Goal: Task Accomplishment & Management: Complete application form

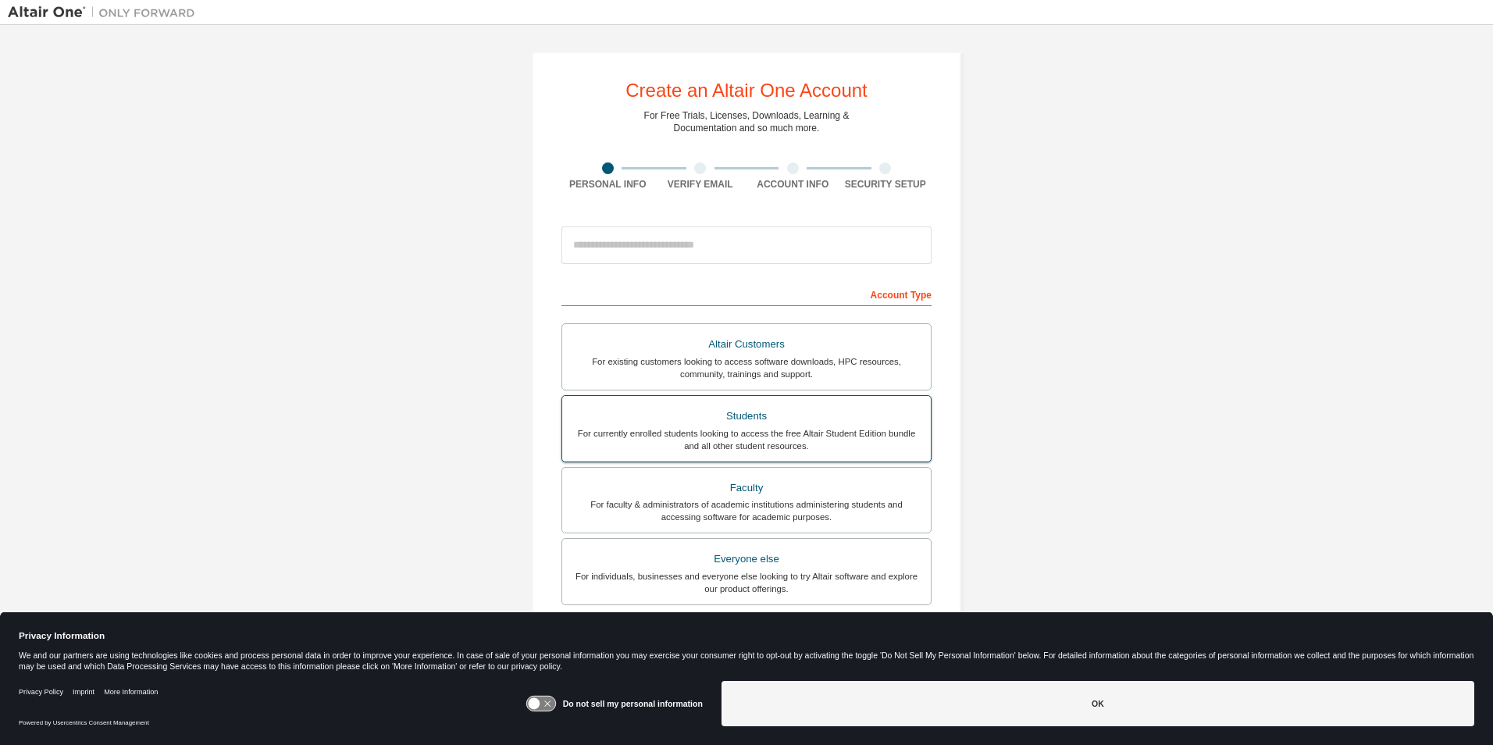
click at [764, 423] on div "Students" at bounding box center [747, 416] width 350 height 22
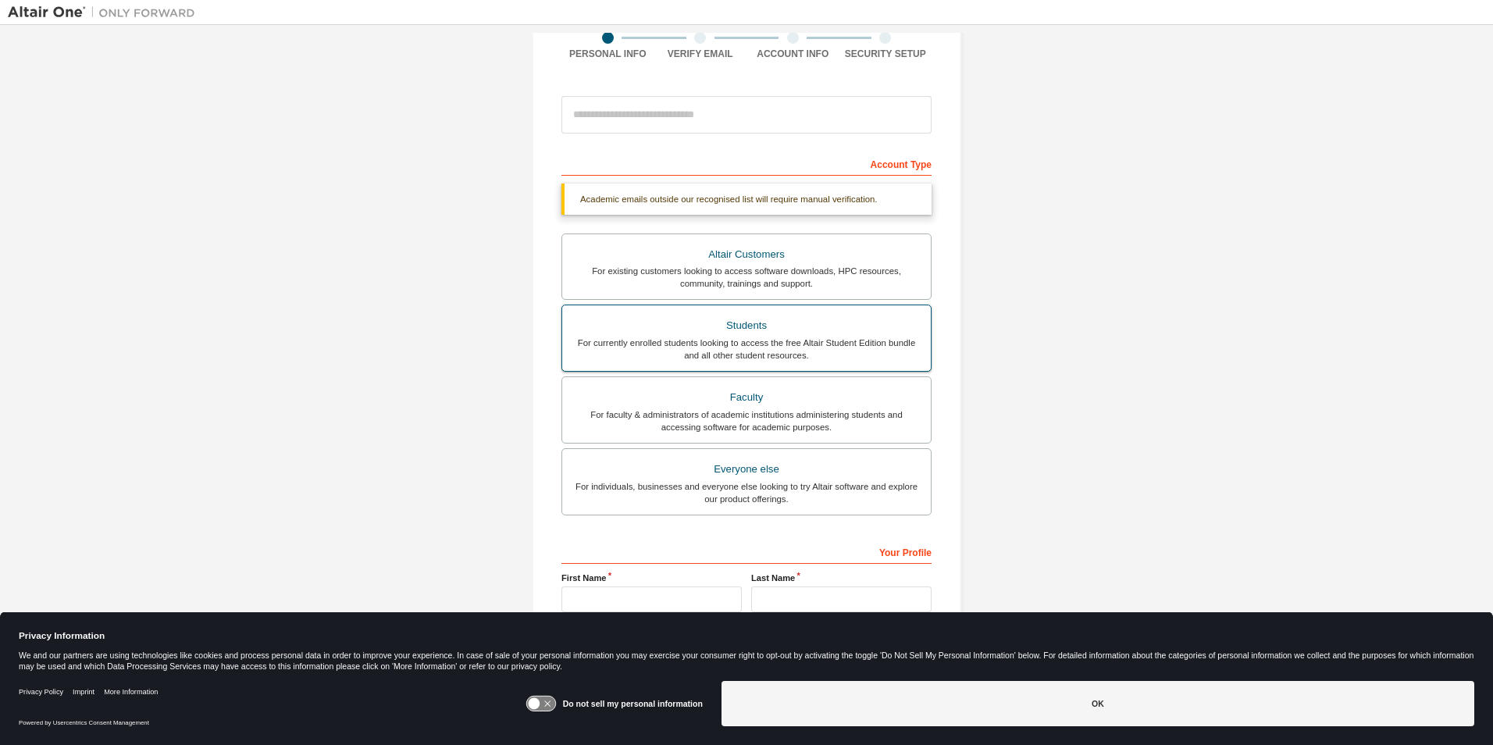
scroll to position [208, 0]
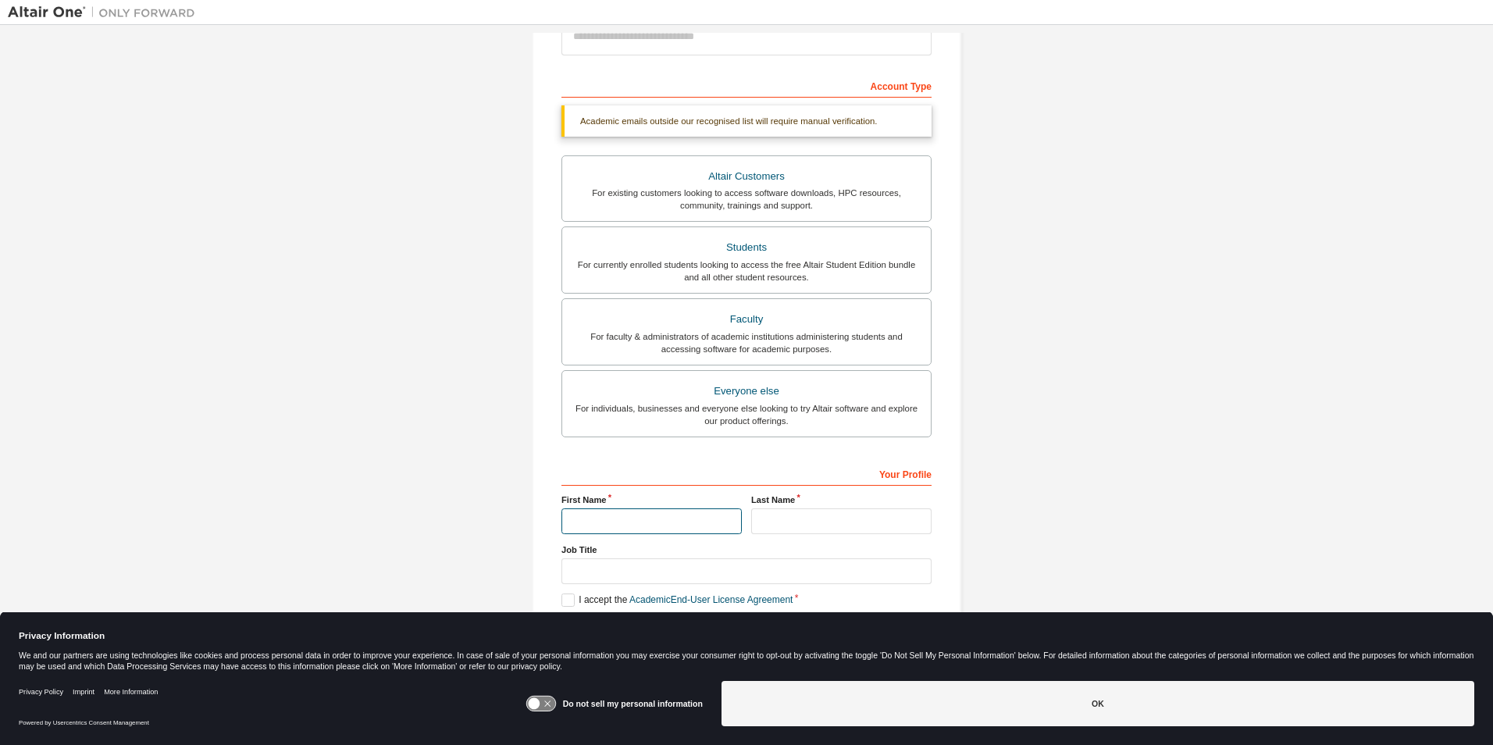
click at [645, 523] on input "text" at bounding box center [651, 521] width 180 height 26
type input "*****"
click at [773, 527] on input "text" at bounding box center [841, 521] width 180 height 26
type input "****"
click at [606, 577] on input "text" at bounding box center [746, 571] width 370 height 26
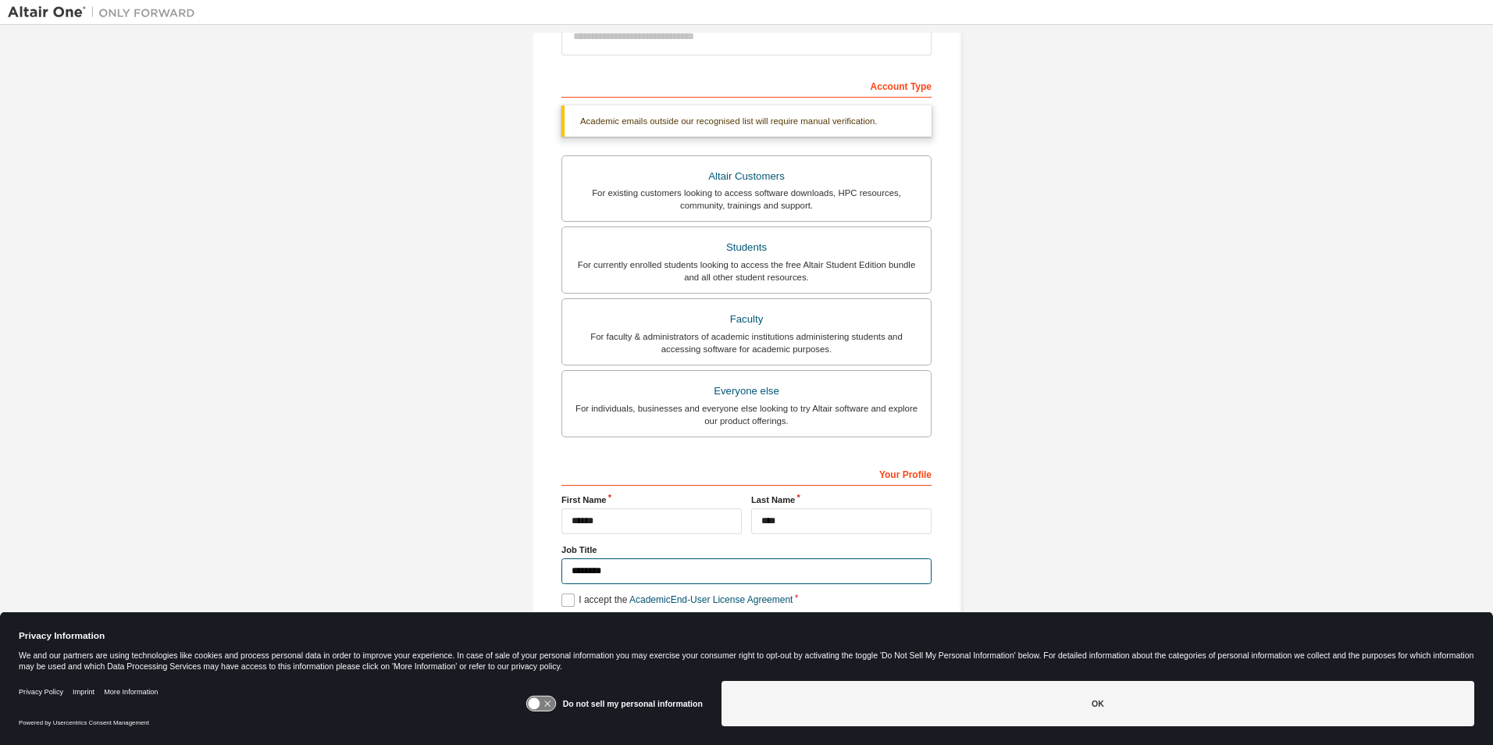
type input "********"
click at [564, 600] on label "I accept the Academic End-User License Agreement" at bounding box center [676, 599] width 231 height 13
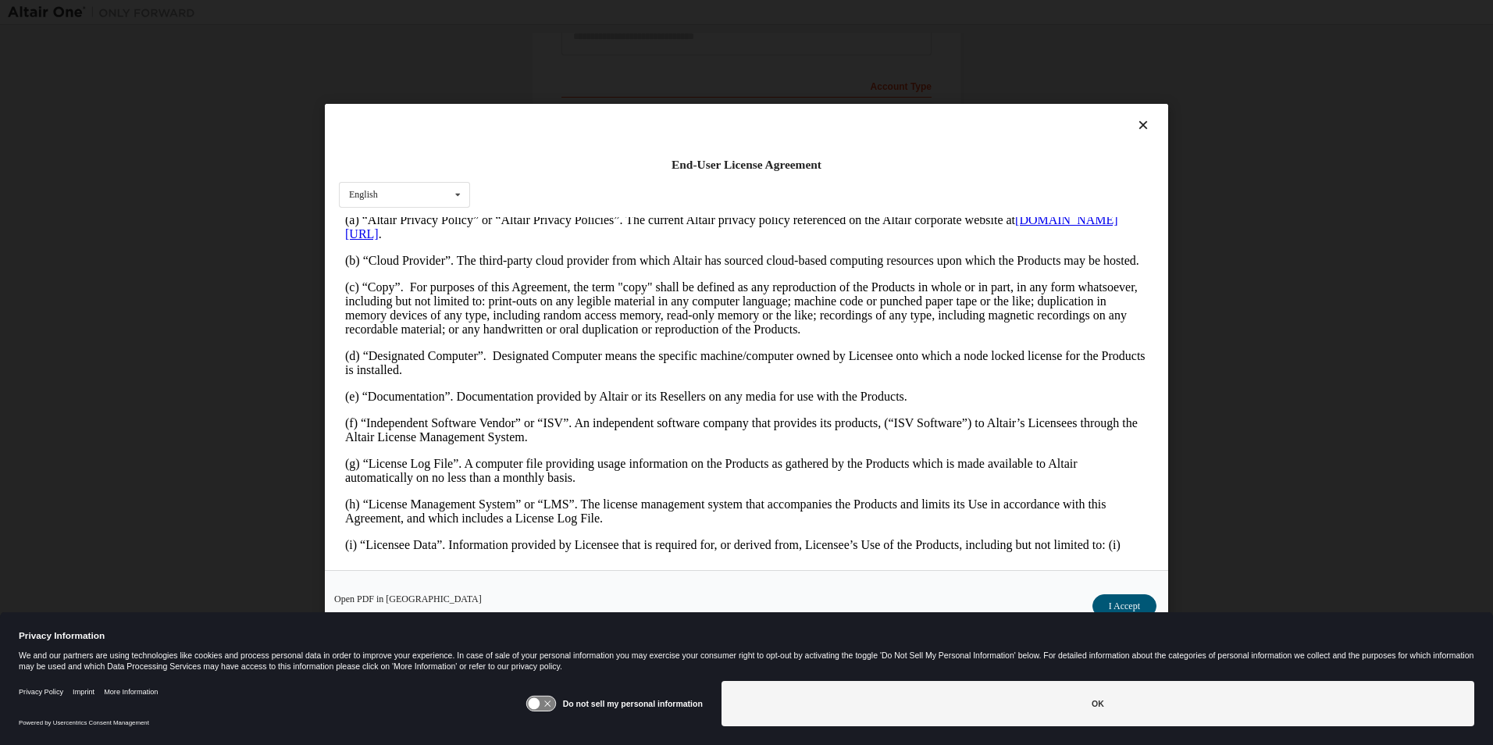
scroll to position [390, 0]
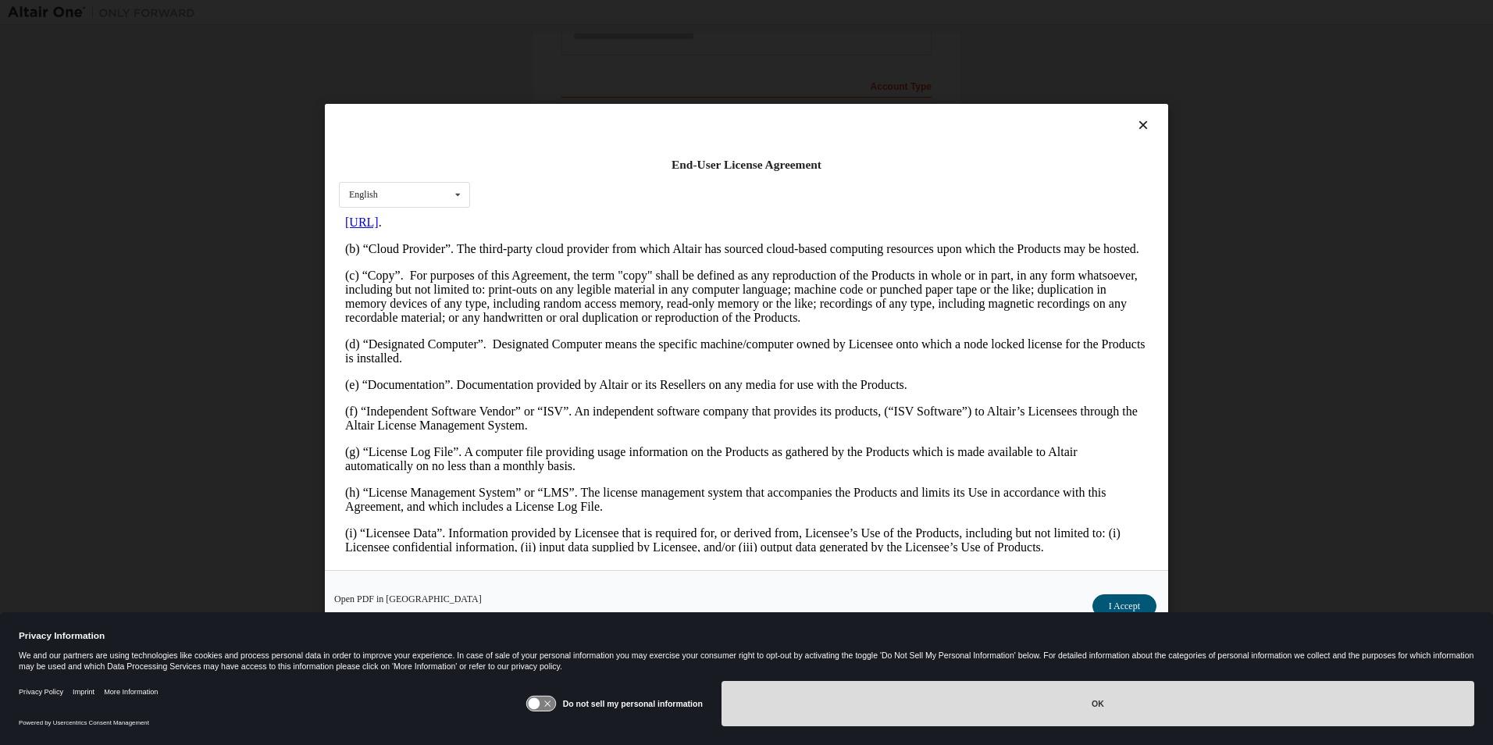
click at [1097, 700] on button "OK" at bounding box center [1097, 703] width 753 height 45
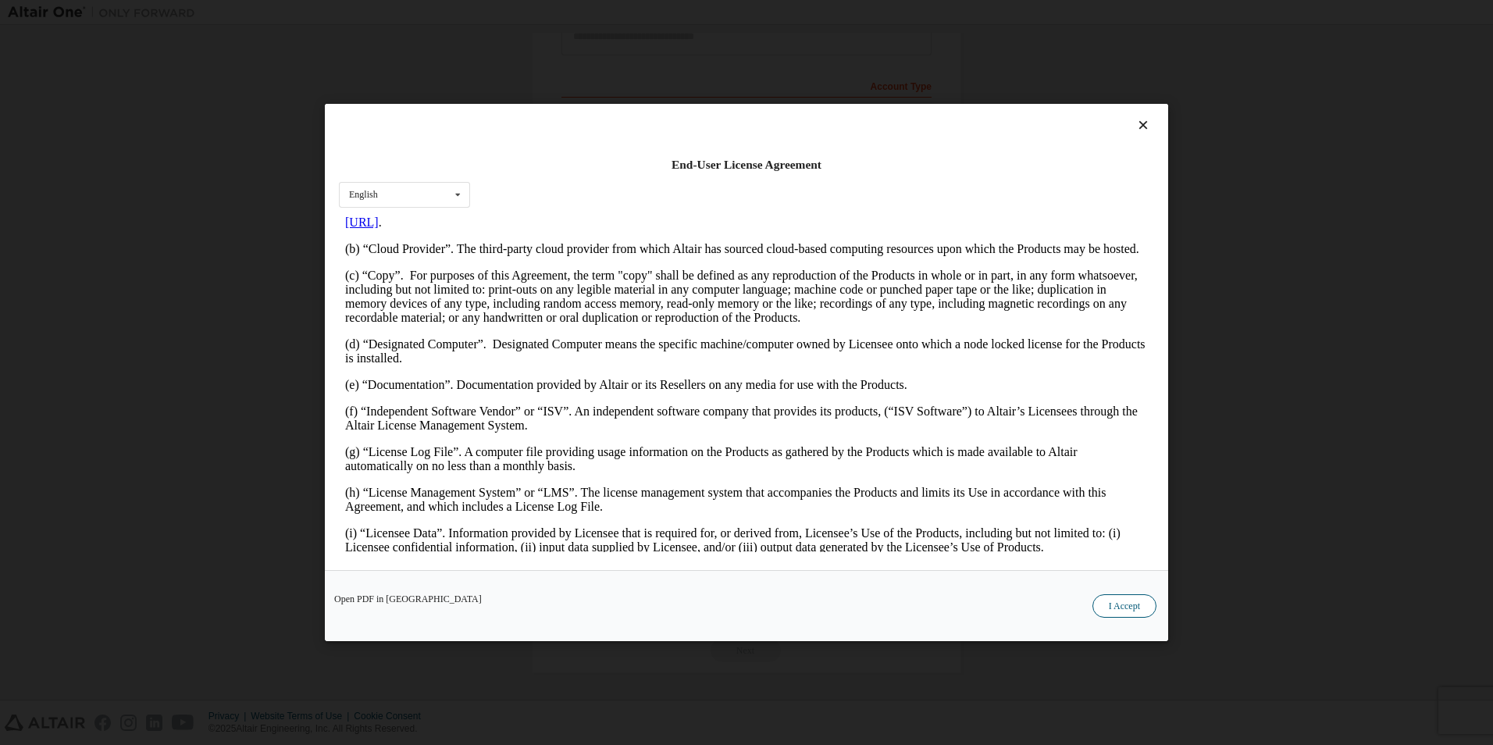
click at [1119, 610] on button "I Accept" at bounding box center [1124, 605] width 64 height 23
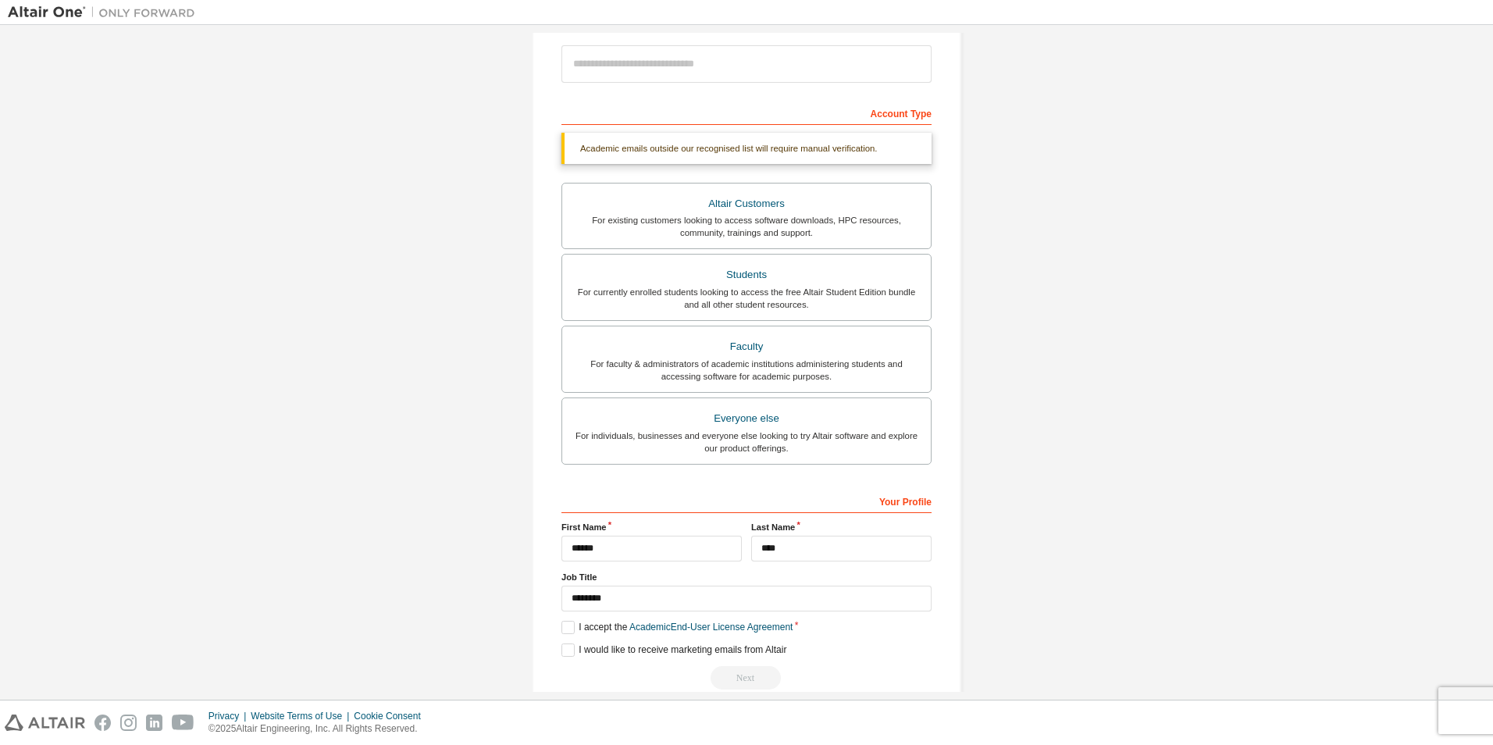
scroll to position [208, 0]
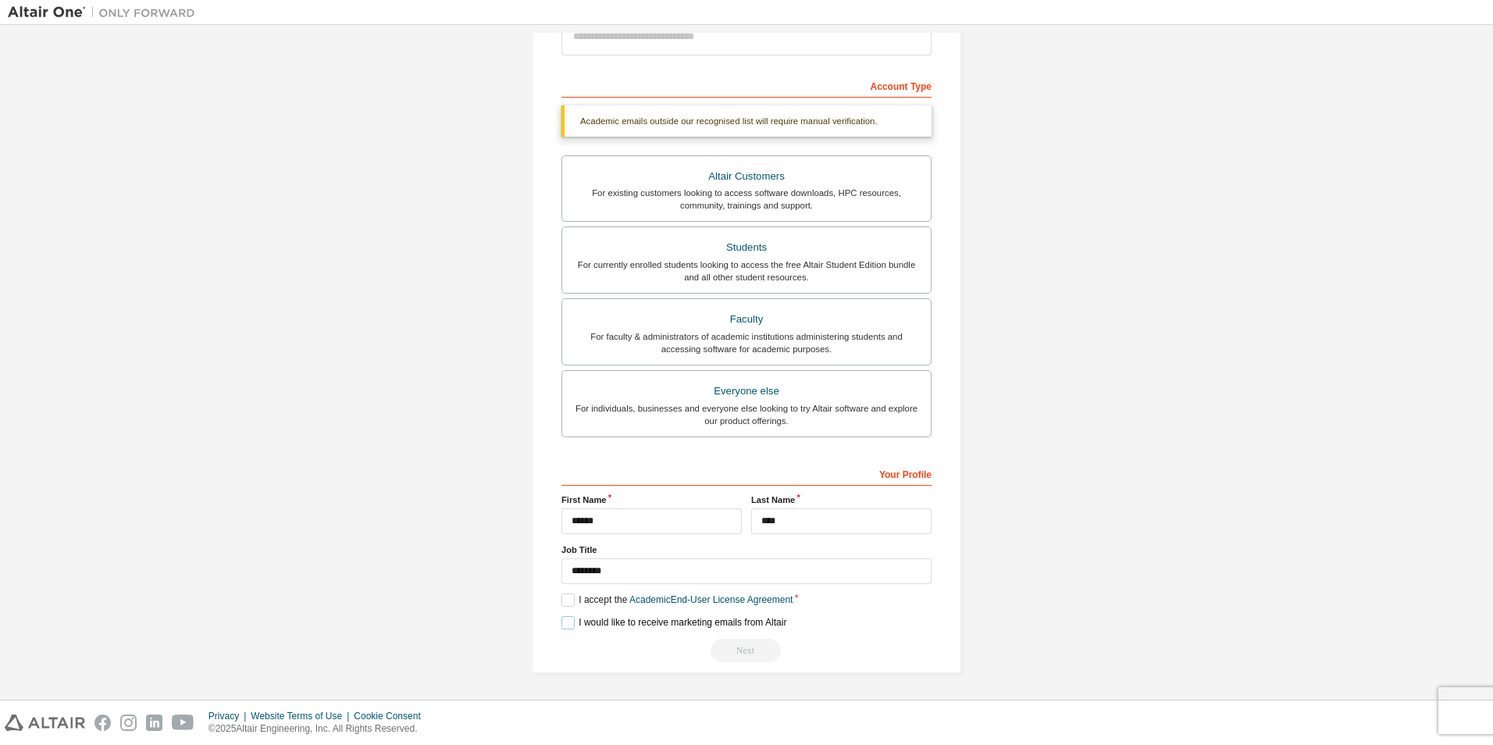
click at [561, 621] on label "I would like to receive marketing emails from Altair" at bounding box center [673, 622] width 225 height 13
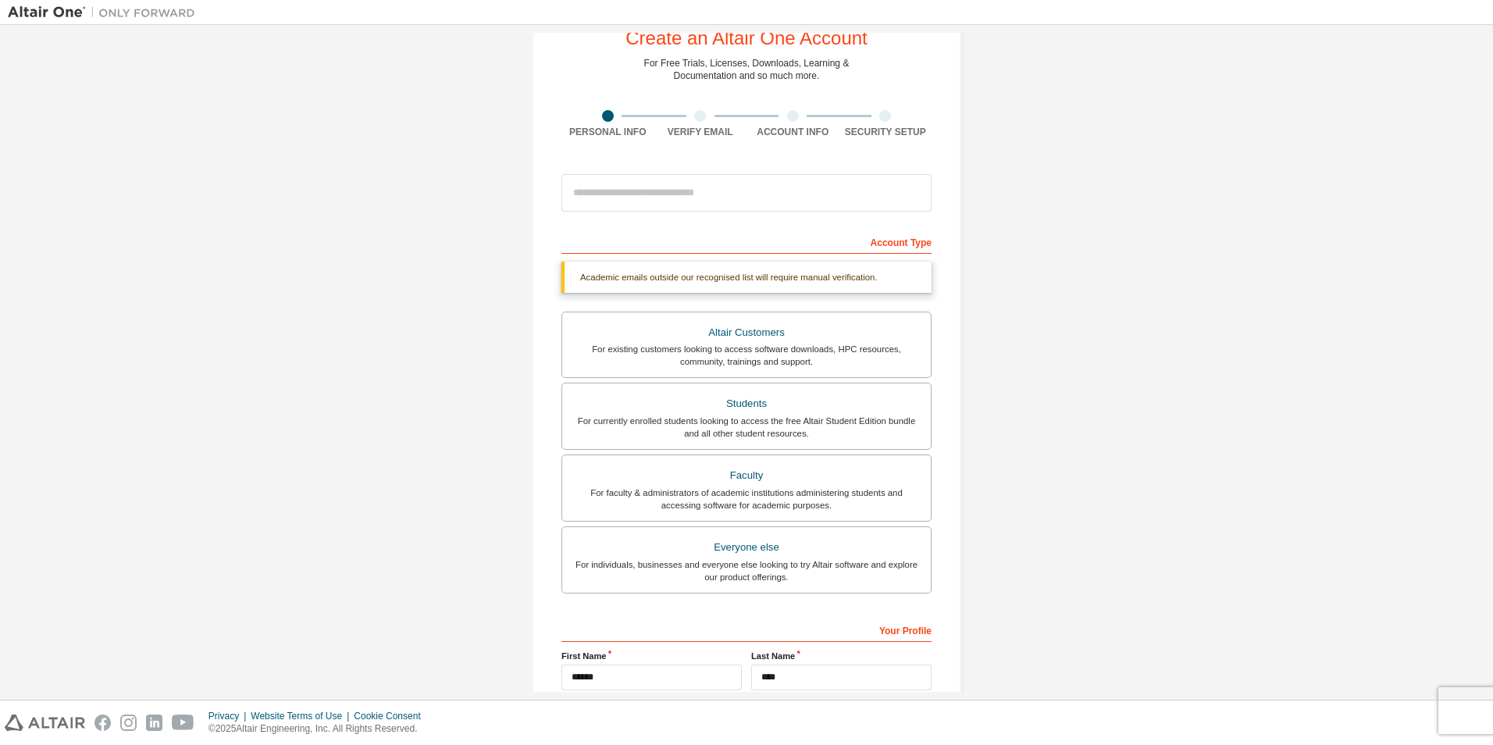
scroll to position [0, 0]
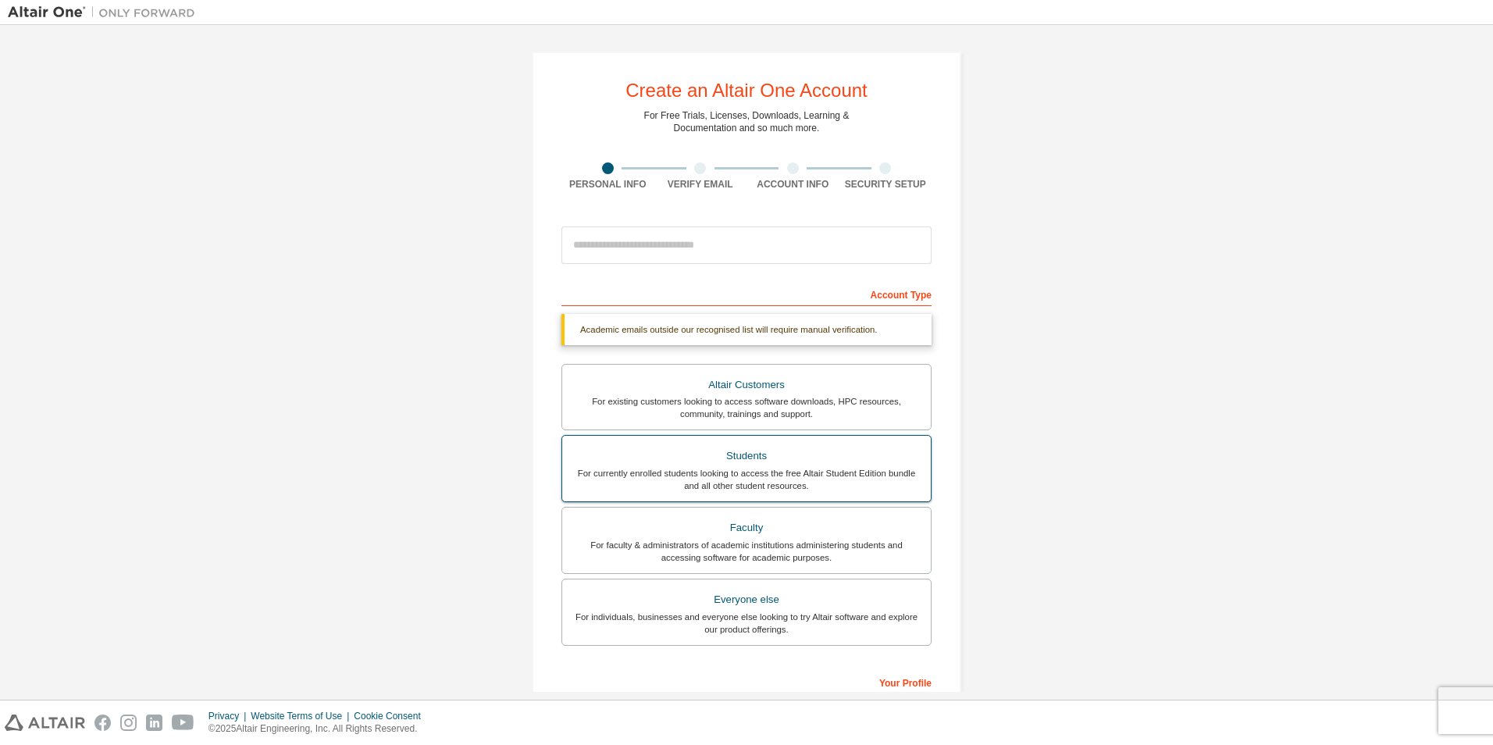
click at [711, 486] on div "For currently enrolled students looking to access the free Altair Student Editi…" at bounding box center [747, 479] width 350 height 25
click at [639, 258] on input "email" at bounding box center [746, 244] width 370 height 37
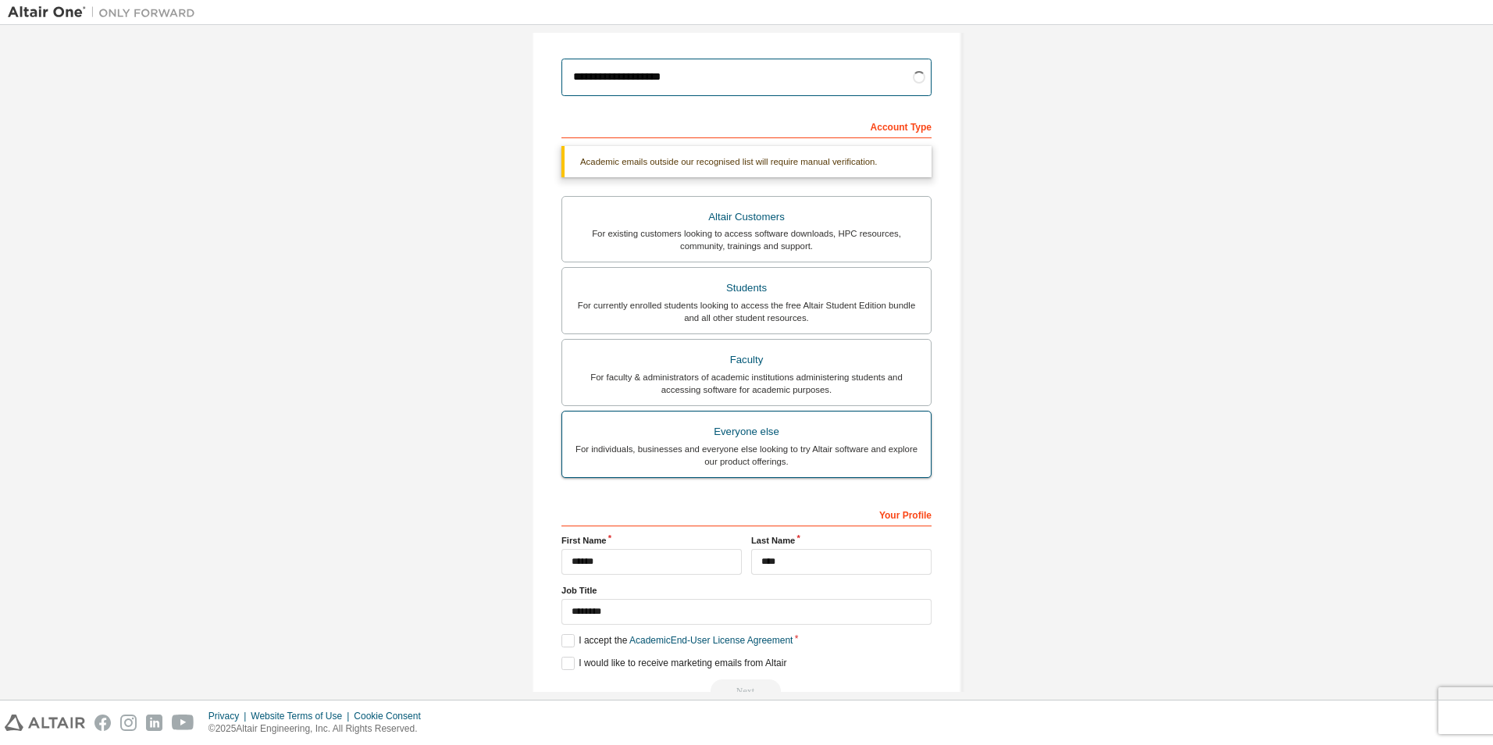
scroll to position [208, 0]
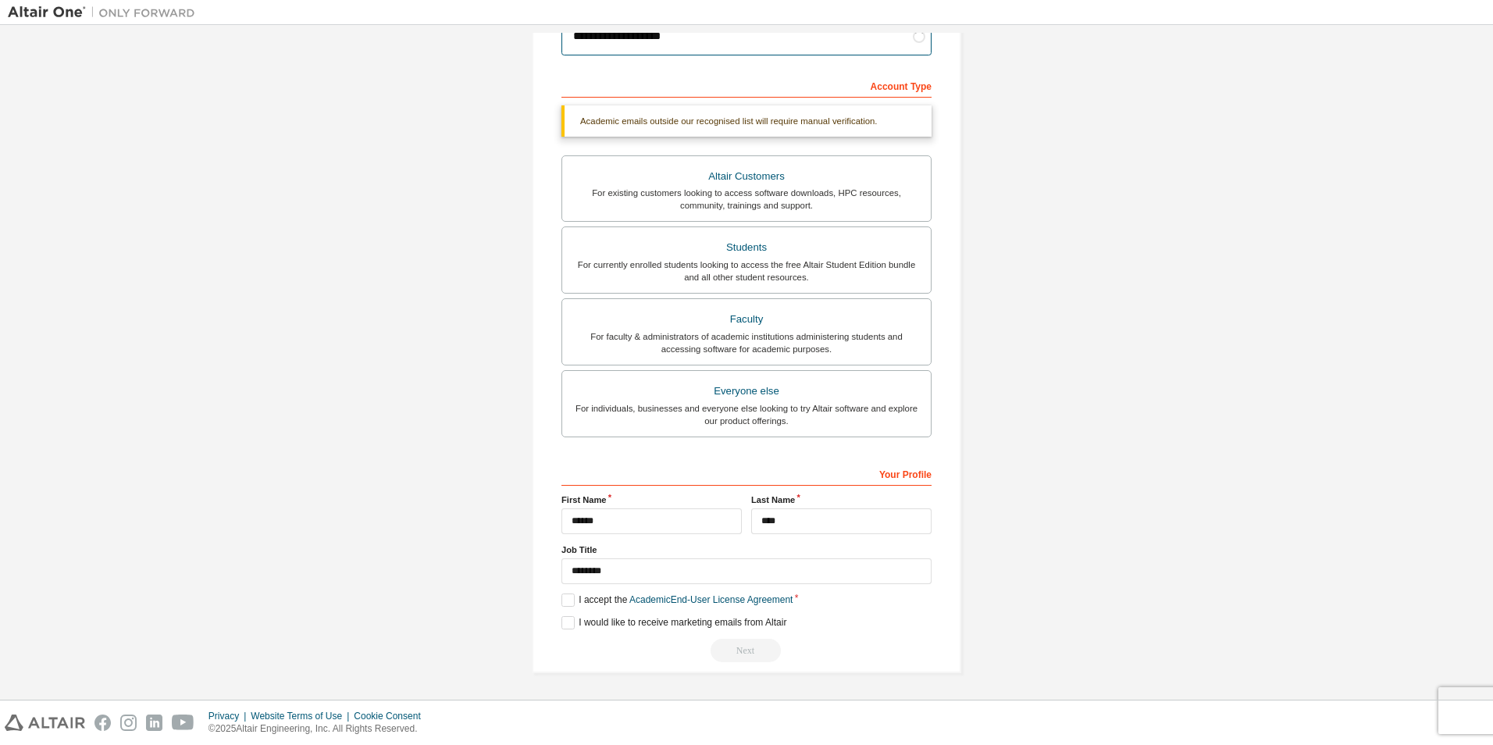
type input "**********"
click at [632, 637] on div "**********" at bounding box center [746, 562] width 370 height 202
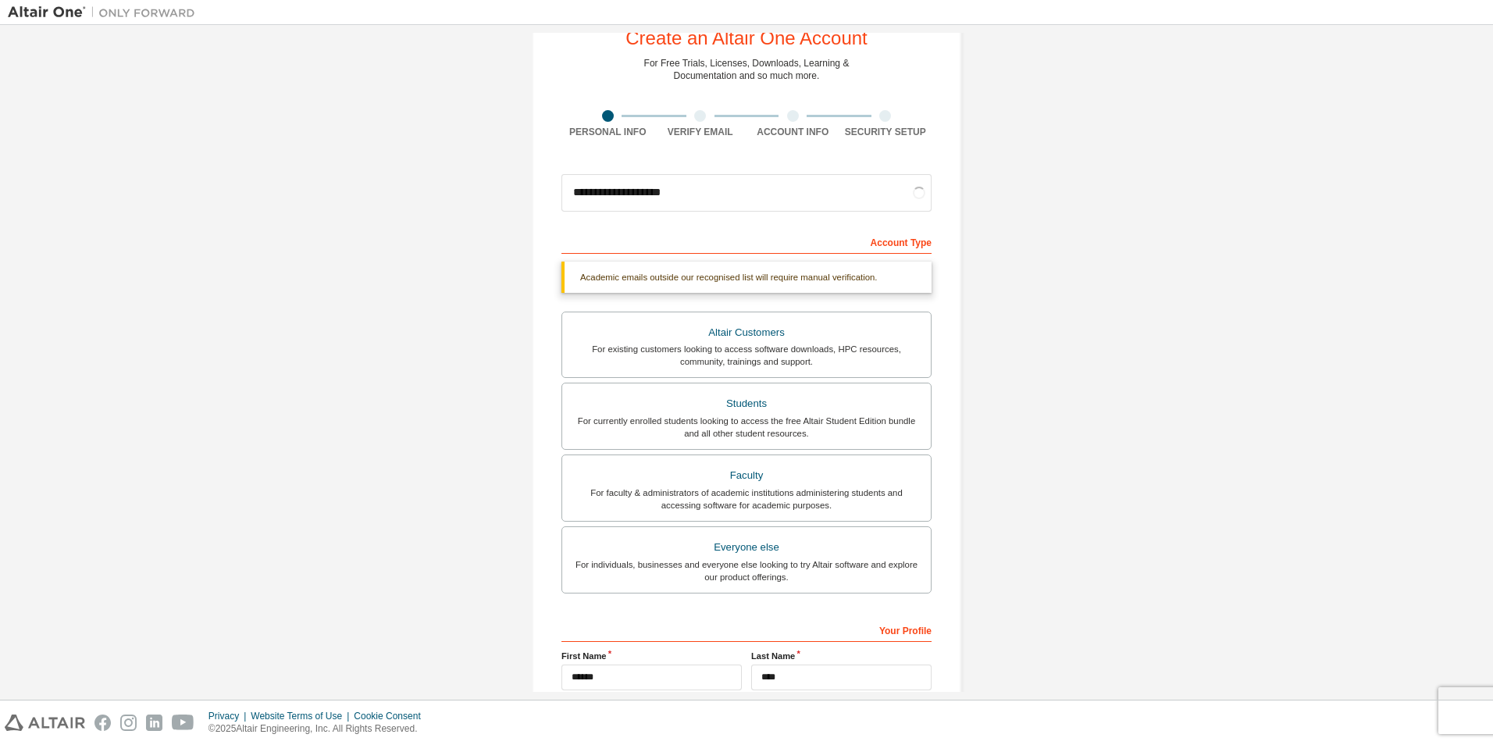
scroll to position [0, 0]
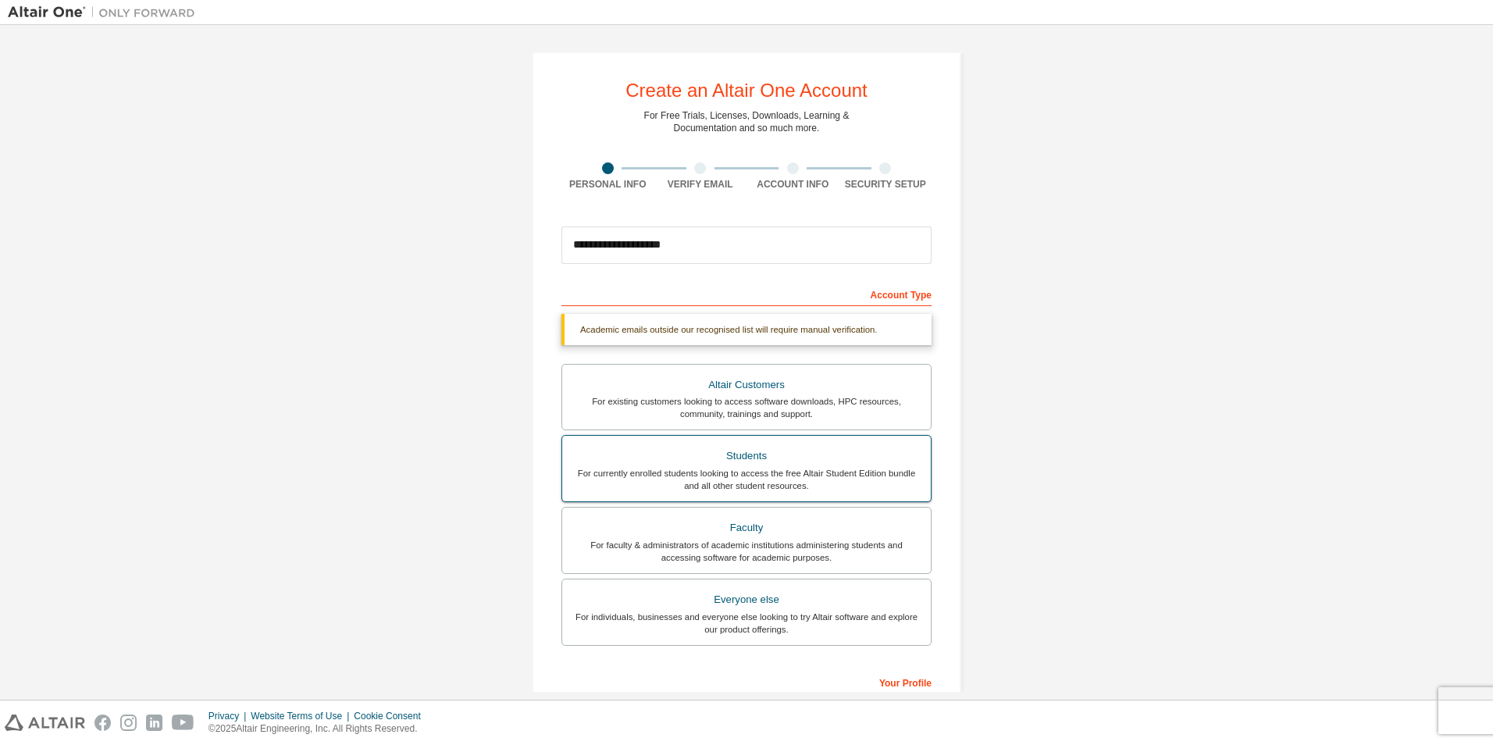
click at [765, 454] on div "Students" at bounding box center [747, 456] width 350 height 22
click at [694, 172] on div at bounding box center [700, 168] width 12 height 12
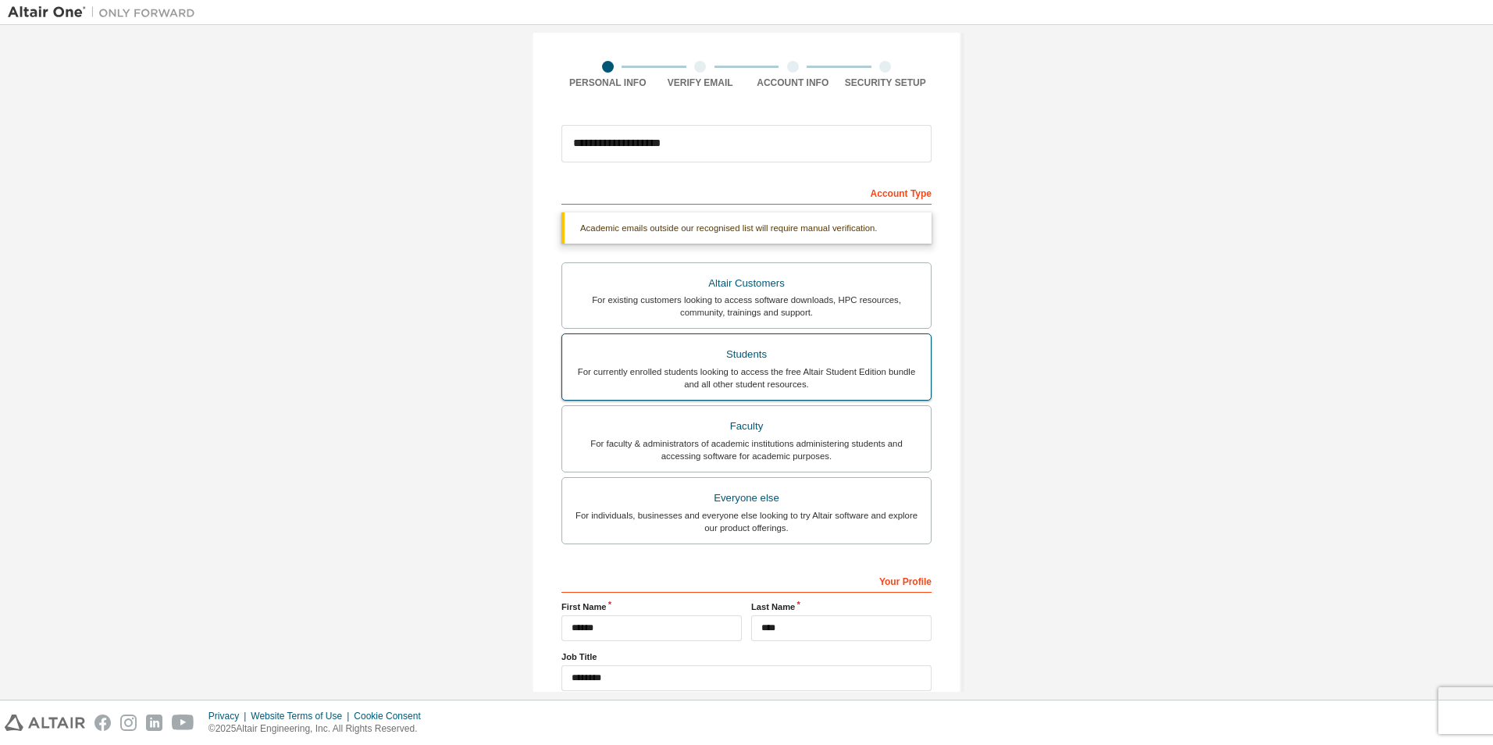
scroll to position [208, 0]
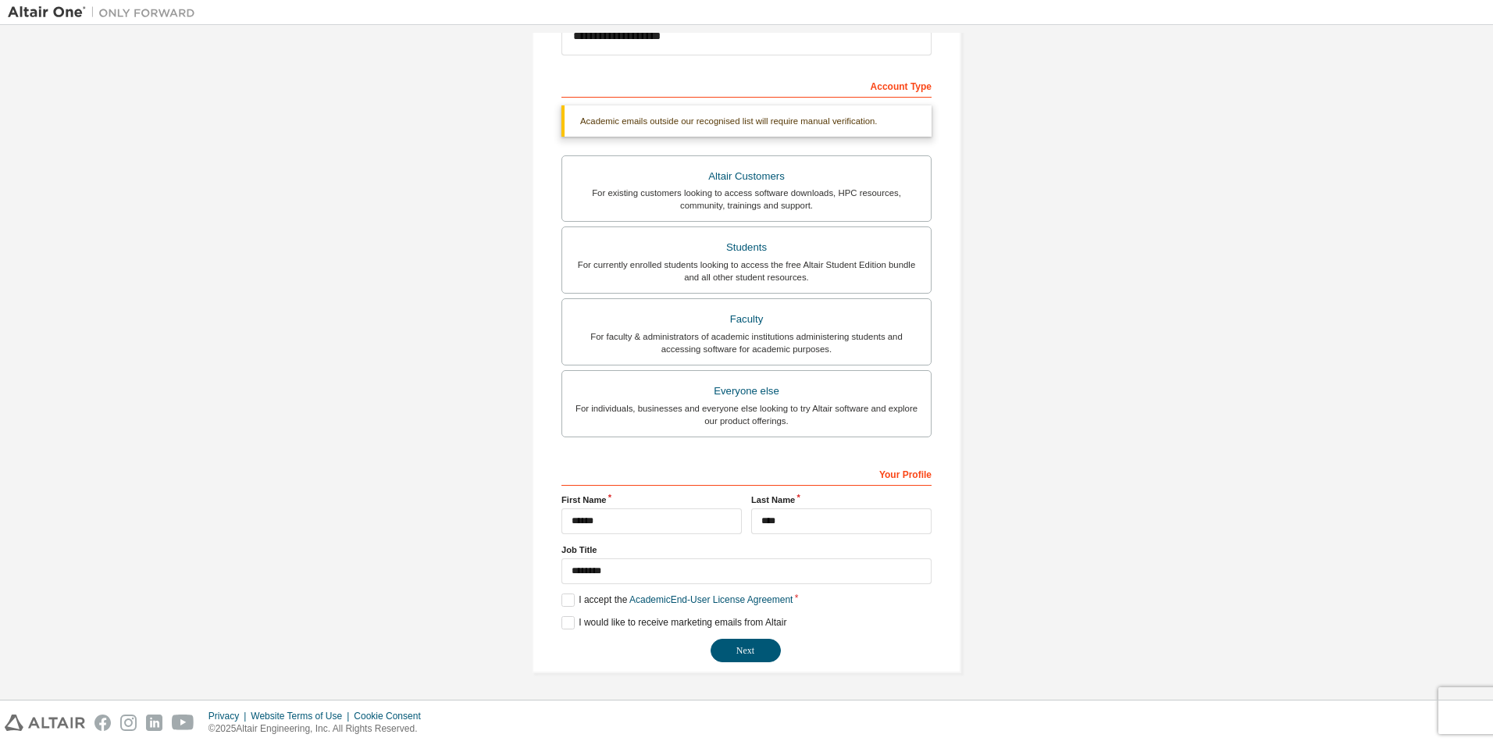
click at [917, 478] on div "Your Profile" at bounding box center [746, 473] width 370 height 25
click at [653, 576] on input "********" at bounding box center [746, 571] width 370 height 26
click at [737, 654] on button "Next" at bounding box center [746, 650] width 70 height 23
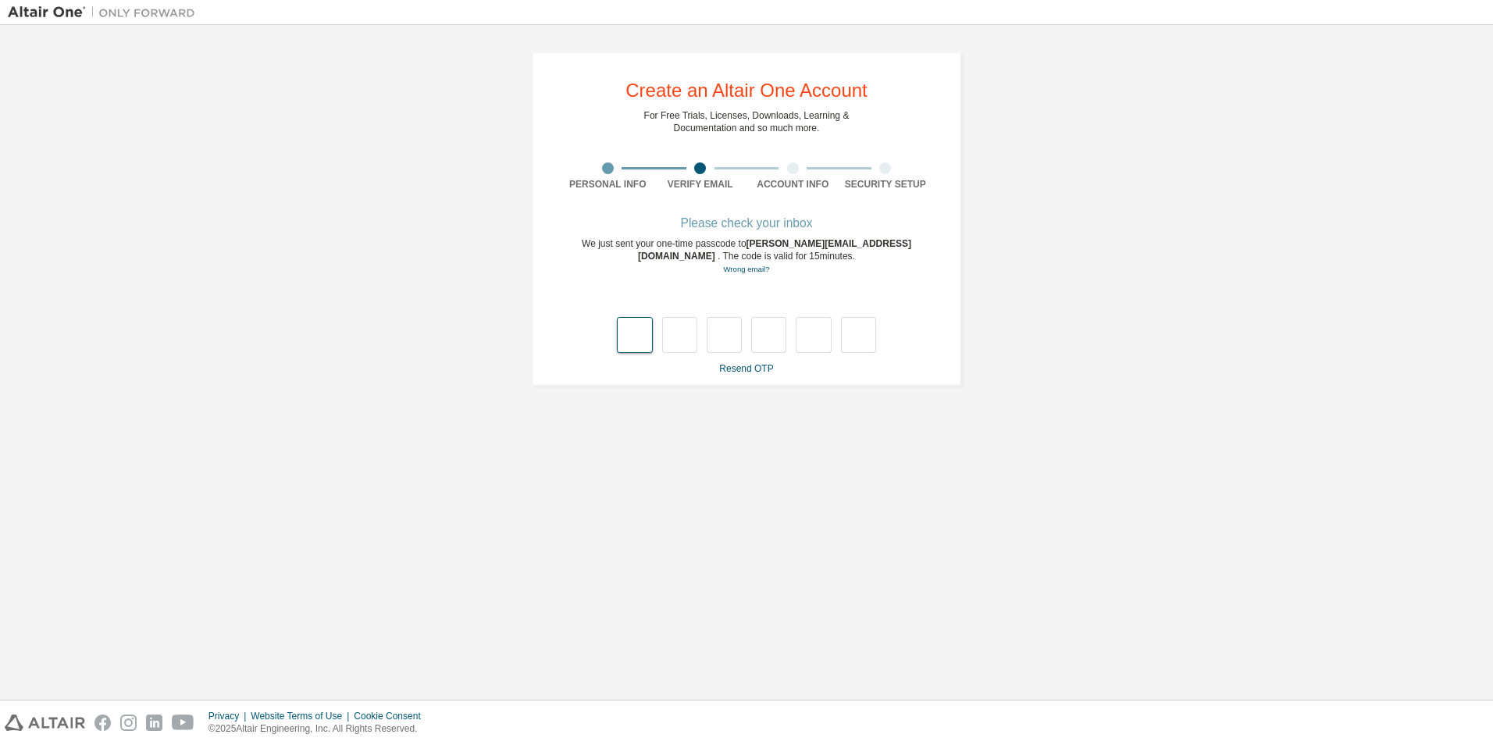
click at [633, 347] on input "text" at bounding box center [634, 335] width 35 height 36
type input "*"
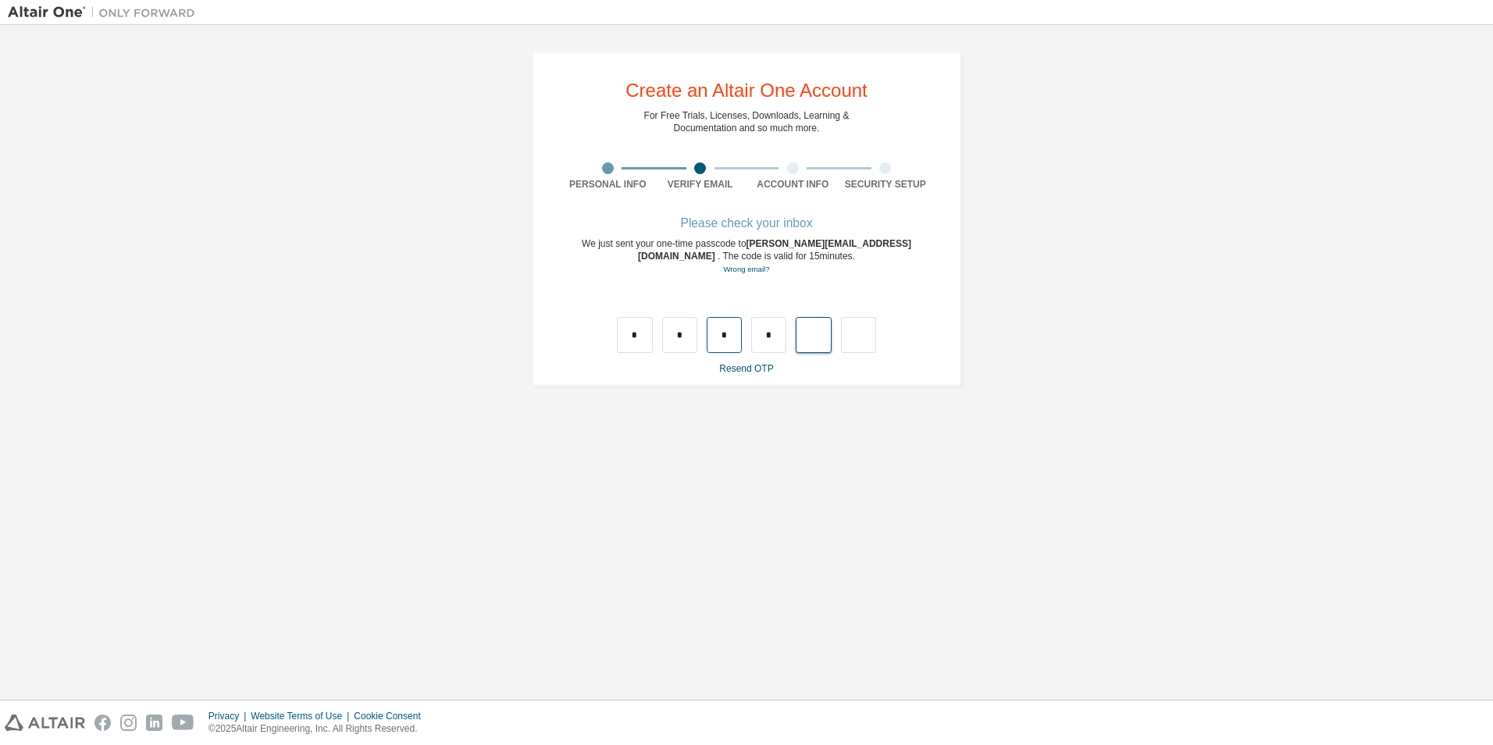
type input "*"
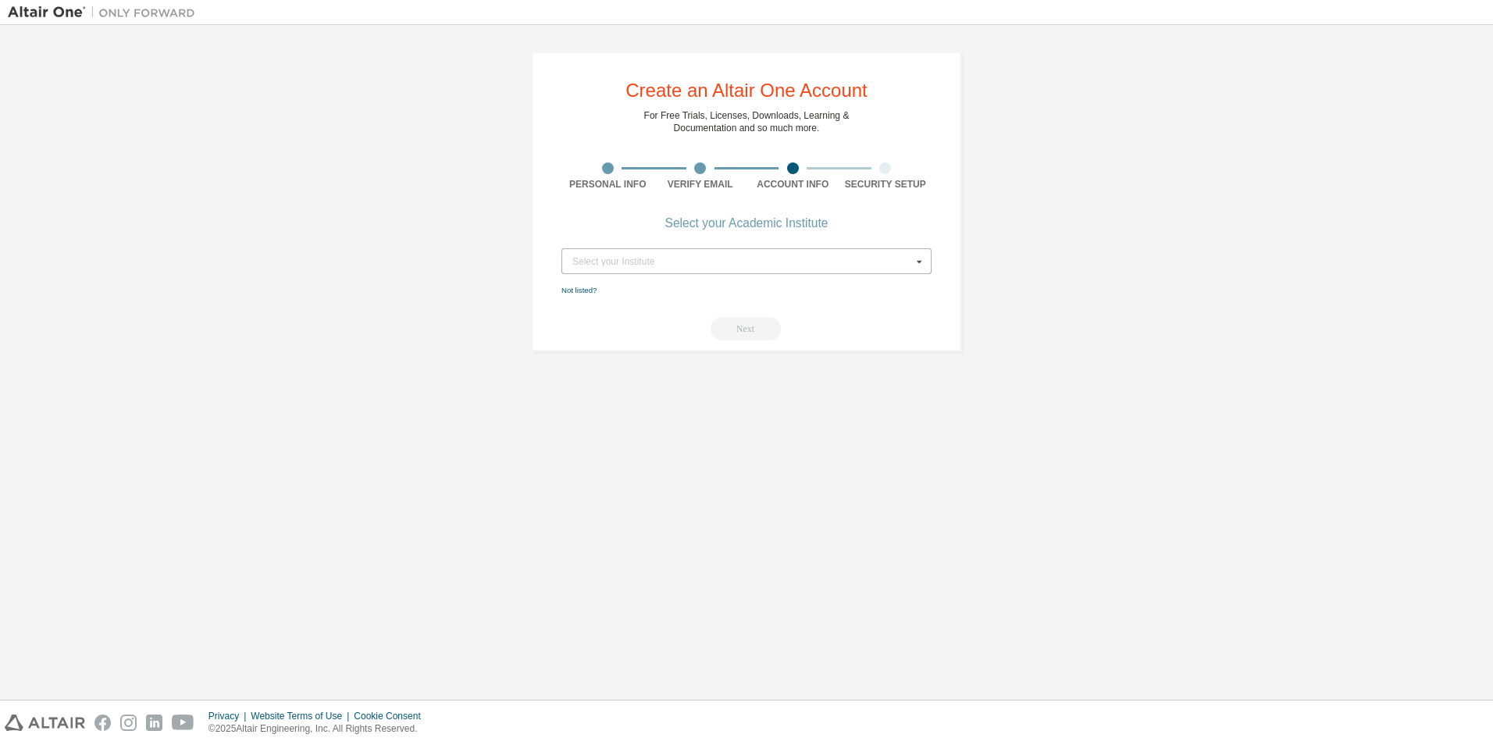
click at [915, 262] on icon at bounding box center [920, 261] width 20 height 24
click at [693, 262] on input "text" at bounding box center [747, 261] width 369 height 24
type input "**********"
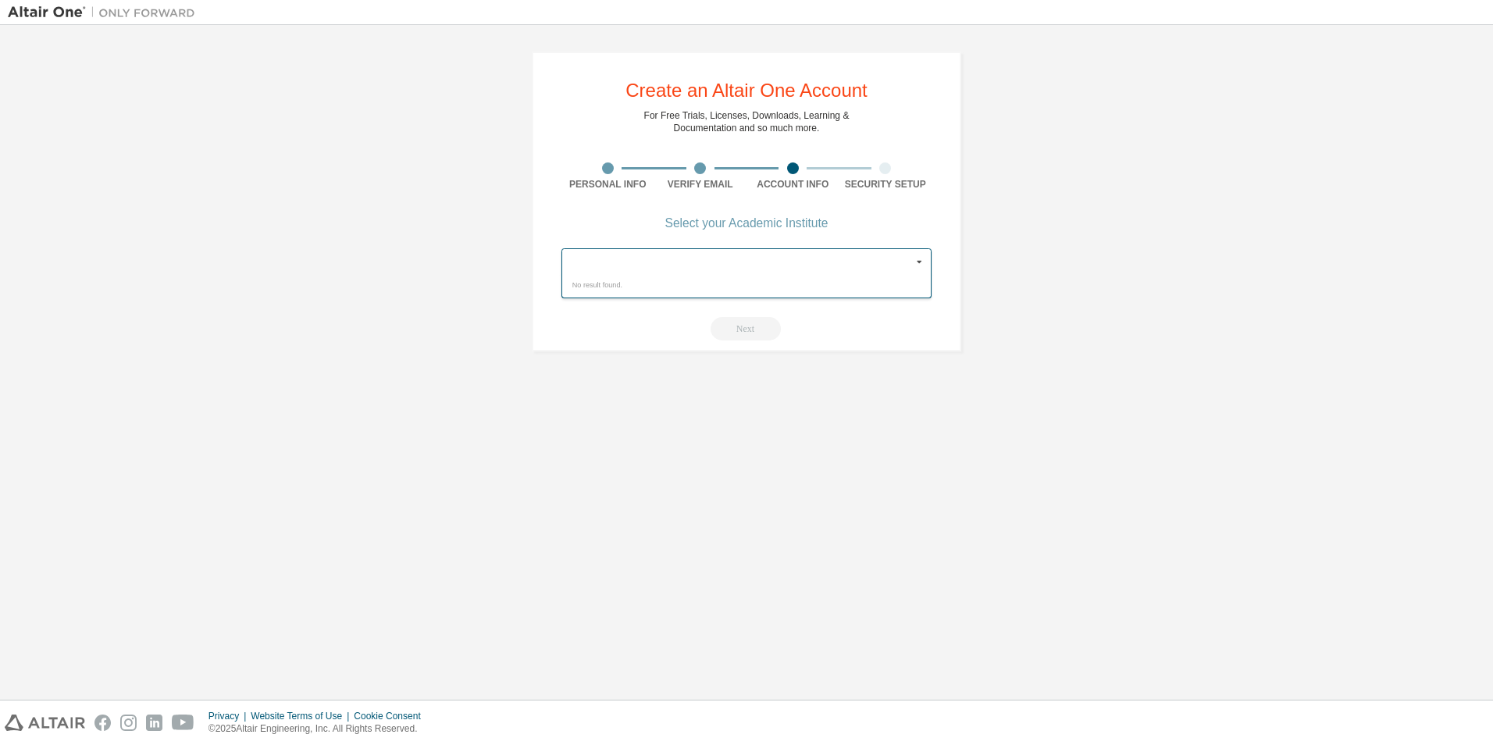
click at [760, 335] on div "Next" at bounding box center [746, 328] width 370 height 23
click at [757, 326] on div "Next" at bounding box center [746, 328] width 370 height 23
click at [922, 257] on icon at bounding box center [920, 261] width 20 height 24
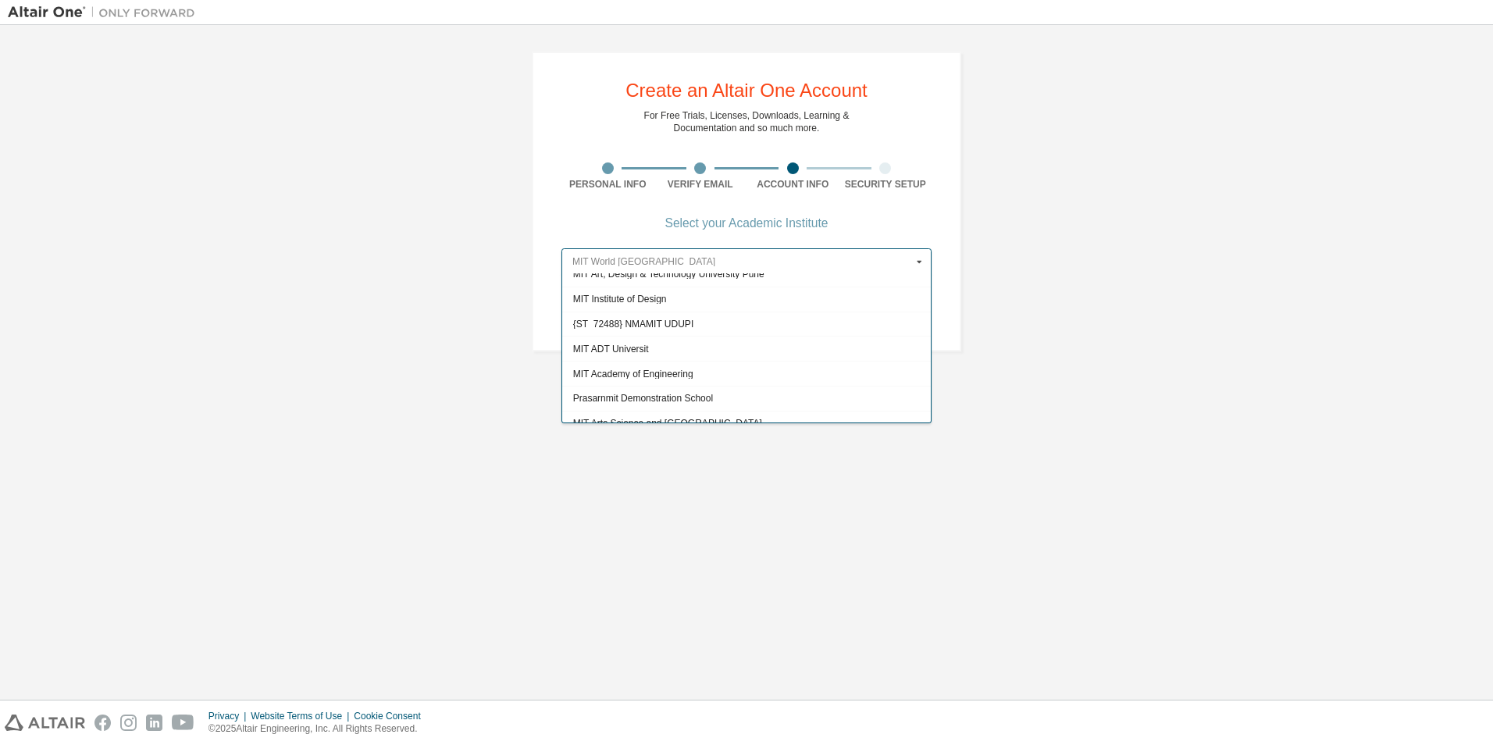
scroll to position [50, 0]
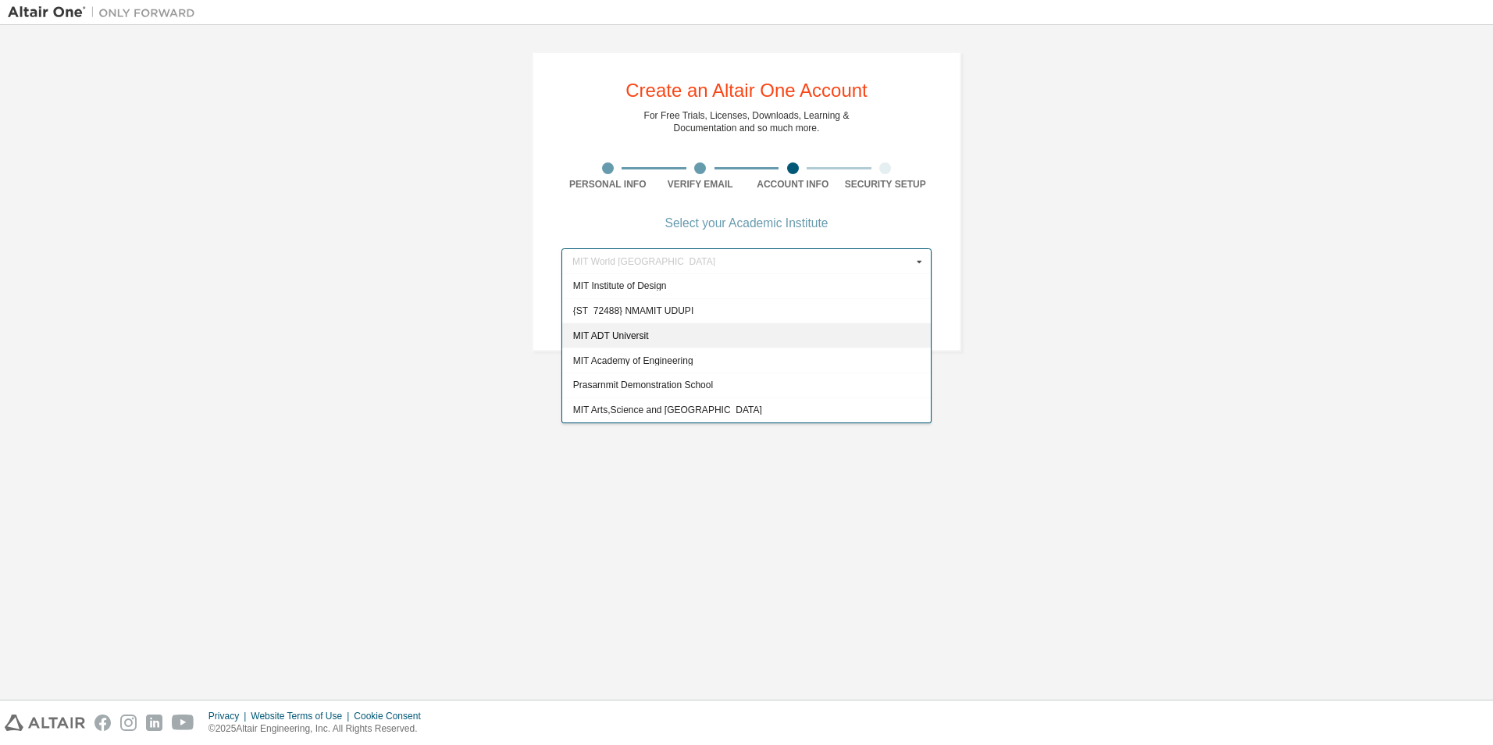
click at [651, 336] on span "MIT ADT Universit" at bounding box center [746, 335] width 347 height 9
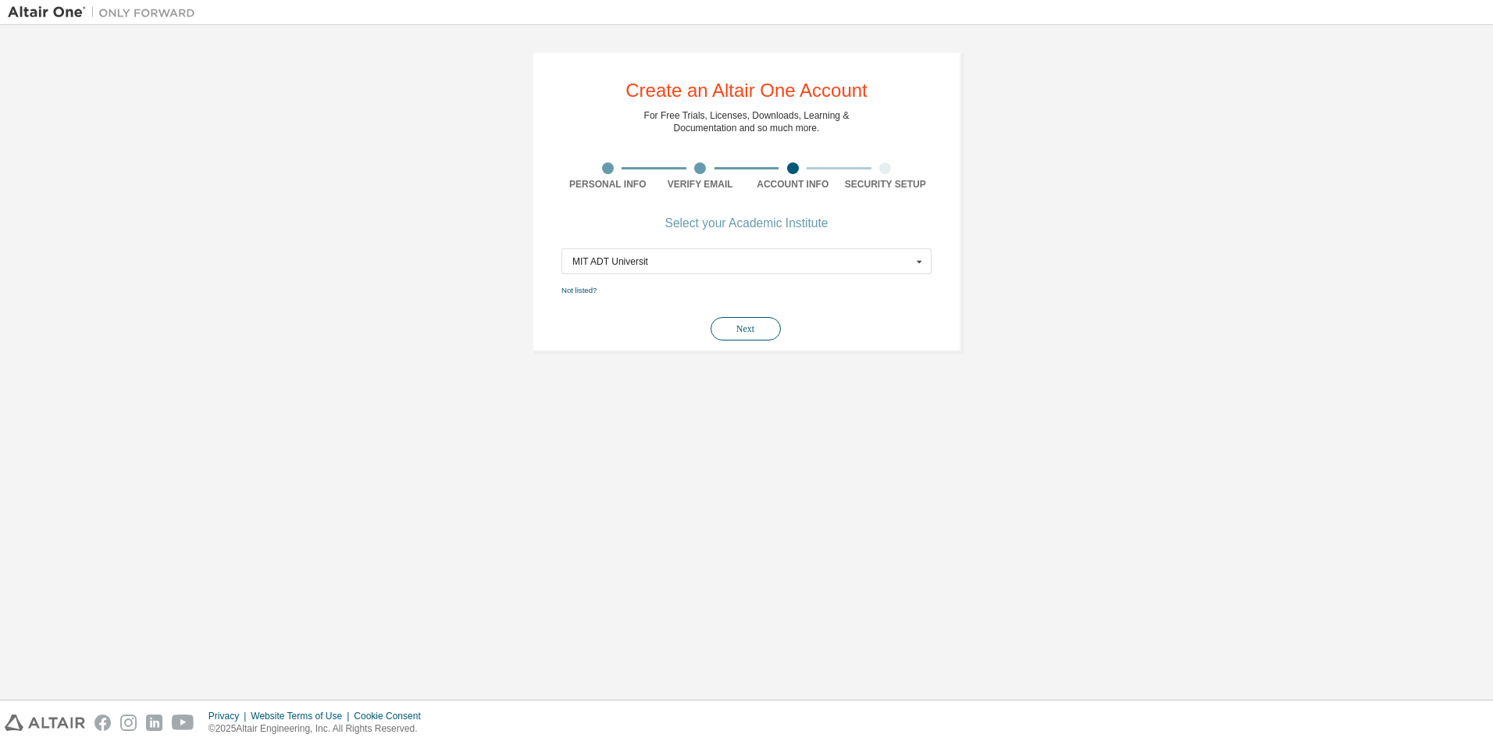
click at [739, 322] on button "Next" at bounding box center [746, 328] width 70 height 23
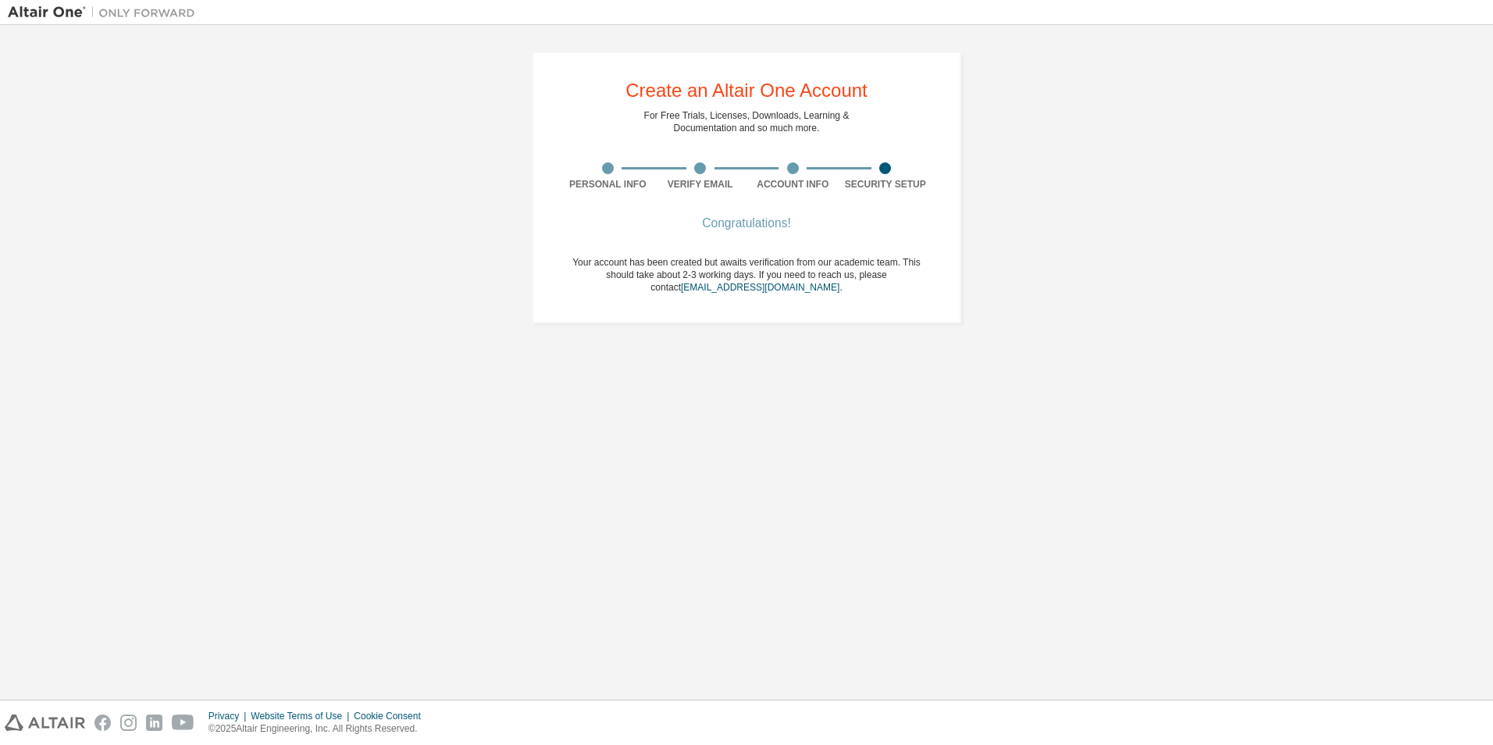
click at [879, 243] on div "Congratulations! Your account has been created but awaits verification from our…" at bounding box center [746, 266] width 370 height 94
